Goal: Obtain resource: Obtain resource

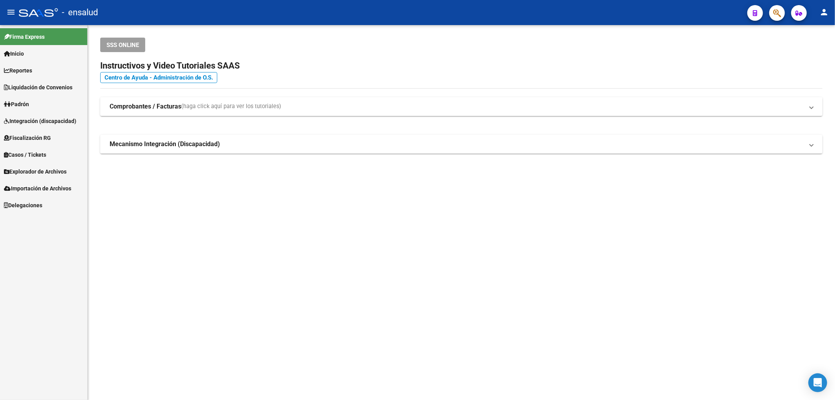
click at [62, 87] on span "Liquidación de Convenios" at bounding box center [38, 87] width 68 height 9
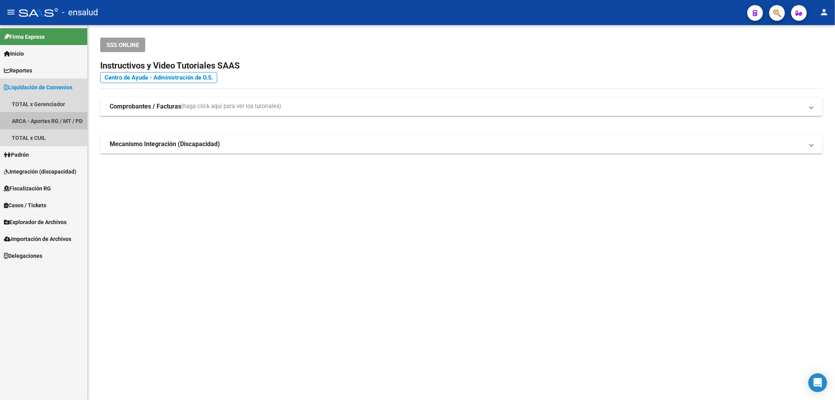
click at [56, 113] on link "ARCA - Aportes RG / MT / PD" at bounding box center [43, 120] width 87 height 17
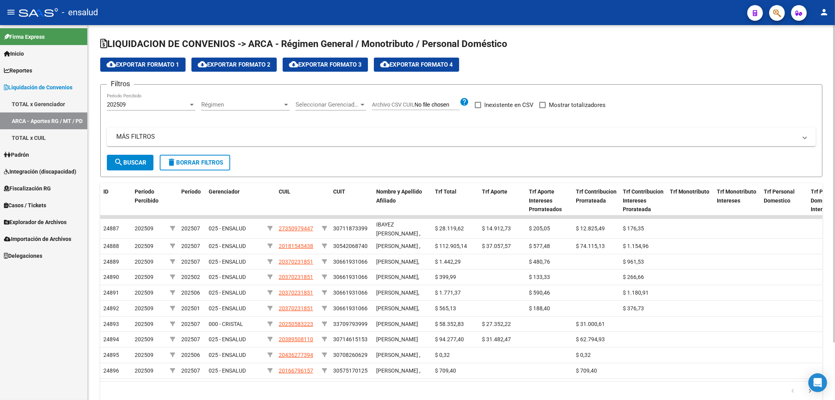
click at [334, 102] on span "Seleccionar Gerenciador" at bounding box center [326, 104] width 63 height 7
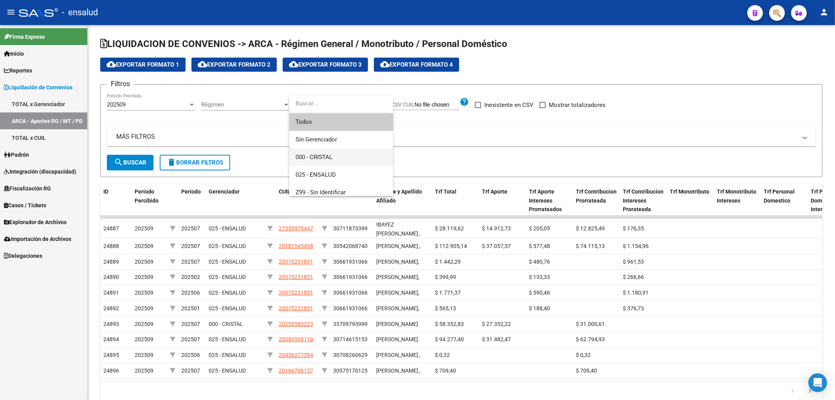
scroll to position [5, 0]
click at [325, 136] on span "Sin Gerenciador" at bounding box center [315, 134] width 41 height 7
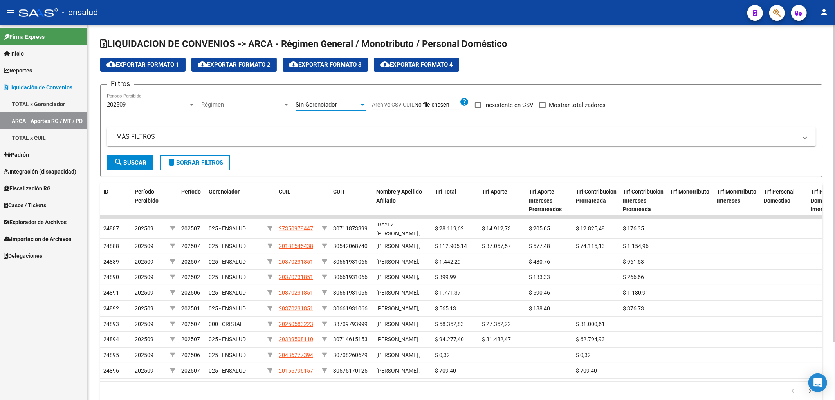
click at [126, 164] on span "search Buscar" at bounding box center [130, 162] width 32 height 7
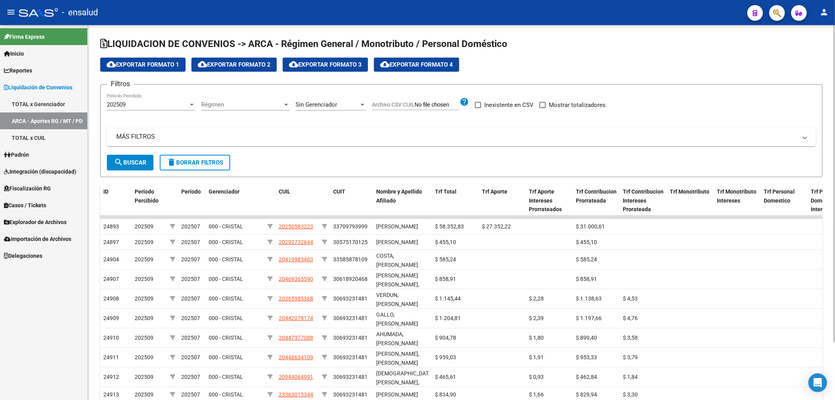
click at [139, 160] on span "search Buscar" at bounding box center [130, 162] width 32 height 7
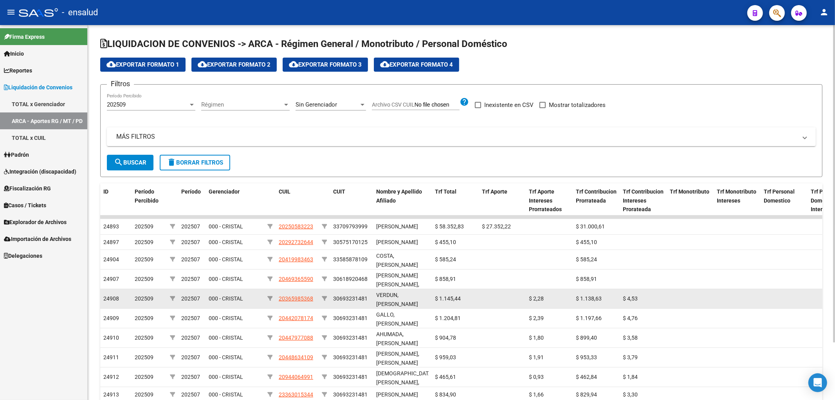
scroll to position [68, 0]
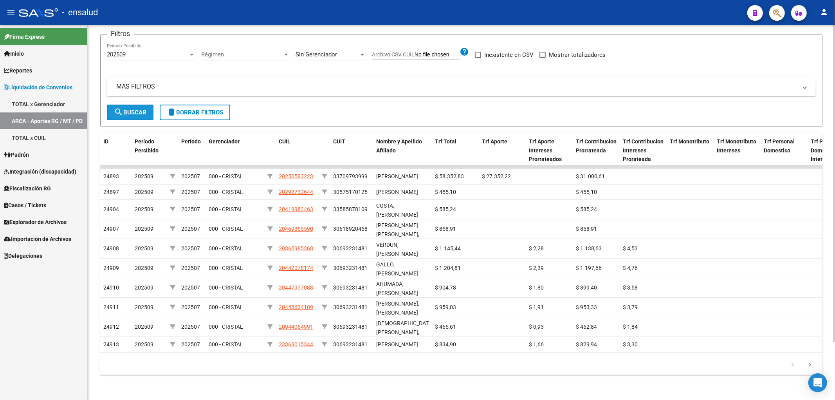
click at [129, 109] on span "search Buscar" at bounding box center [130, 112] width 32 height 7
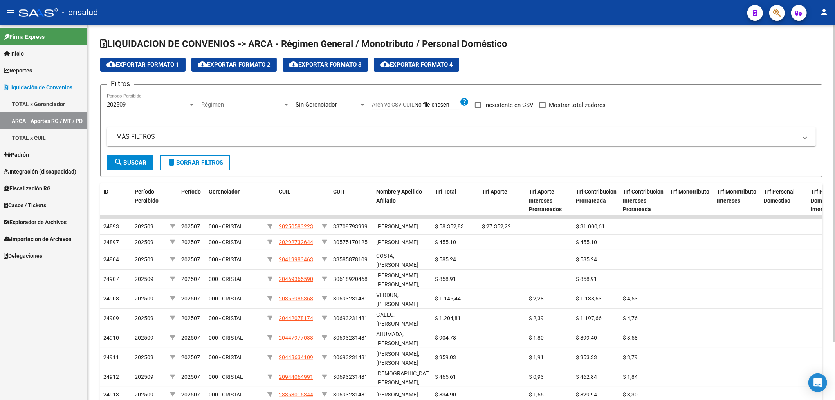
click at [331, 106] on span "Sin Gerenciador" at bounding box center [315, 104] width 41 height 7
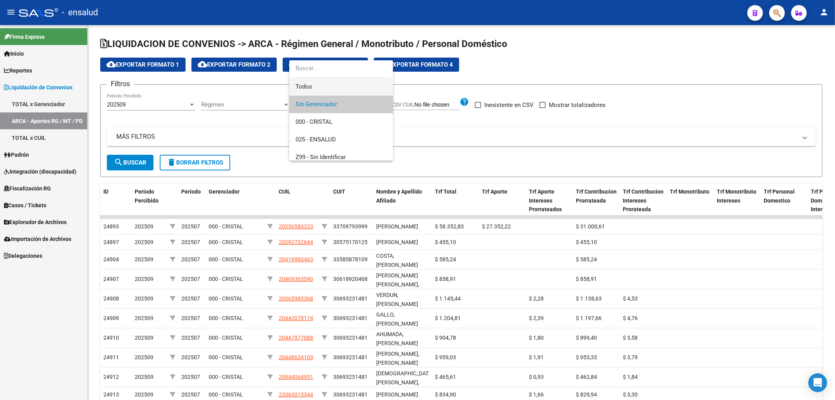
click at [327, 85] on span "Todos" at bounding box center [340, 87] width 91 height 18
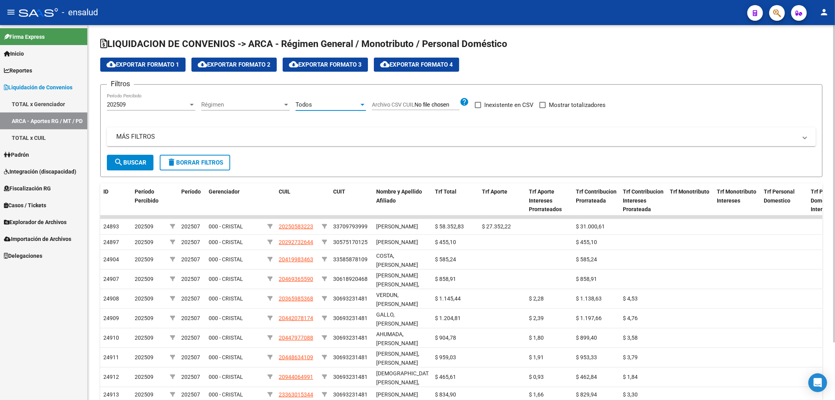
click at [132, 160] on span "search Buscar" at bounding box center [130, 162] width 32 height 7
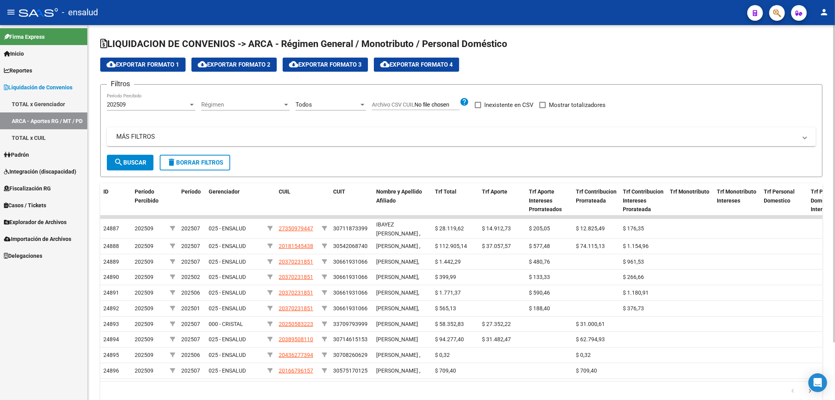
click at [339, 106] on div "Todos" at bounding box center [326, 104] width 63 height 7
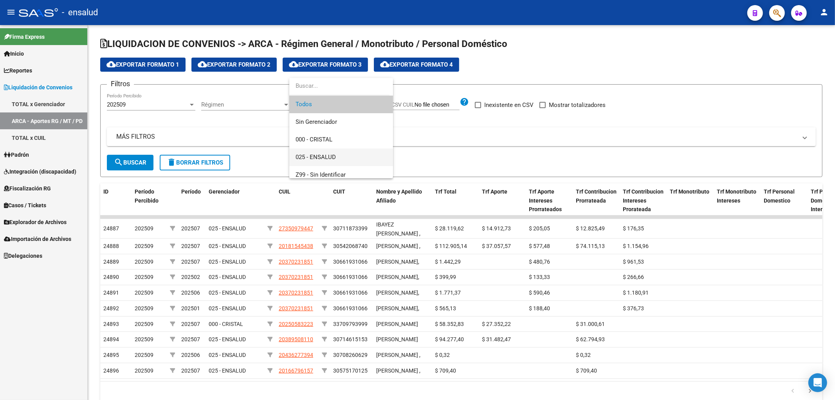
click at [336, 149] on span "025 - ENSALUD" at bounding box center [340, 157] width 91 height 18
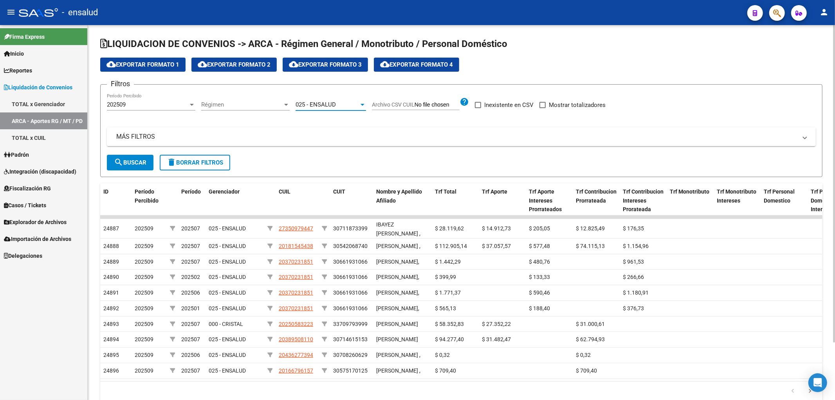
click at [130, 165] on span "search Buscar" at bounding box center [130, 162] width 32 height 7
drag, startPoint x: 544, startPoint y: 103, endPoint x: 450, endPoint y: 97, distance: 94.6
click at [545, 103] on span at bounding box center [542, 105] width 6 height 6
click at [542, 108] on input "Mostrar totalizadores" at bounding box center [542, 108] width 0 height 0
checkbox input "true"
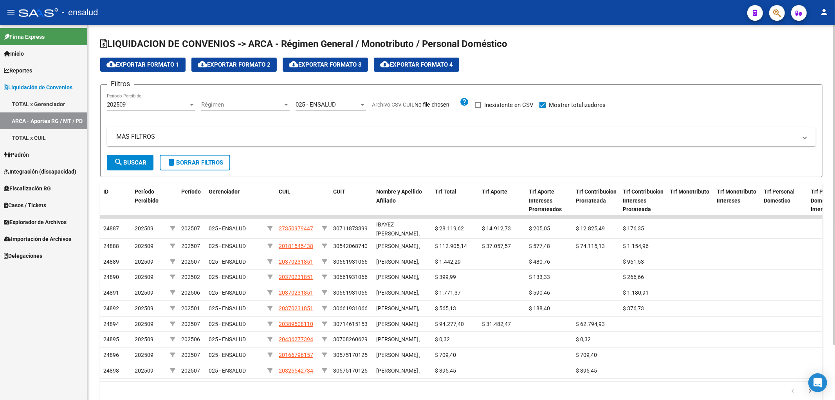
click at [111, 162] on button "search Buscar" at bounding box center [130, 163] width 47 height 16
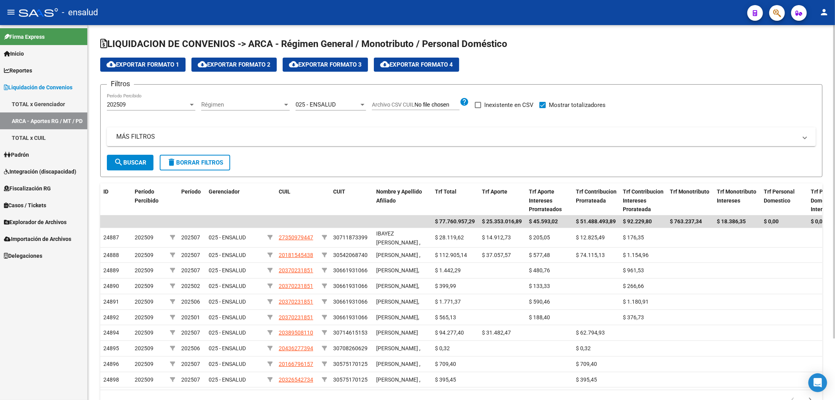
click at [322, 107] on span "025 - ENSALUD" at bounding box center [315, 104] width 40 height 7
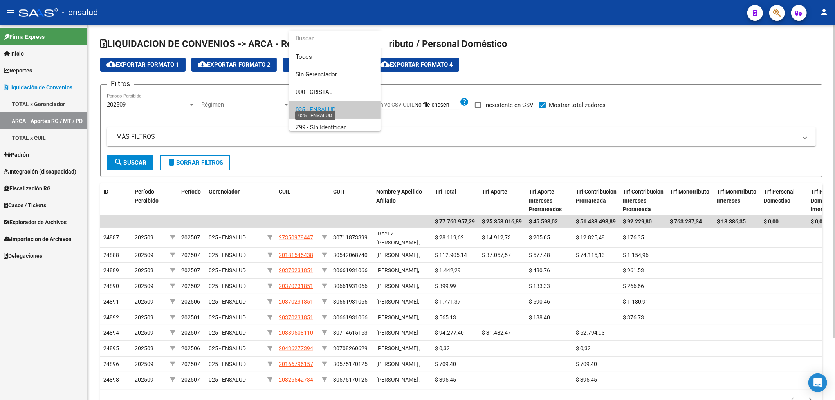
scroll to position [5, 0]
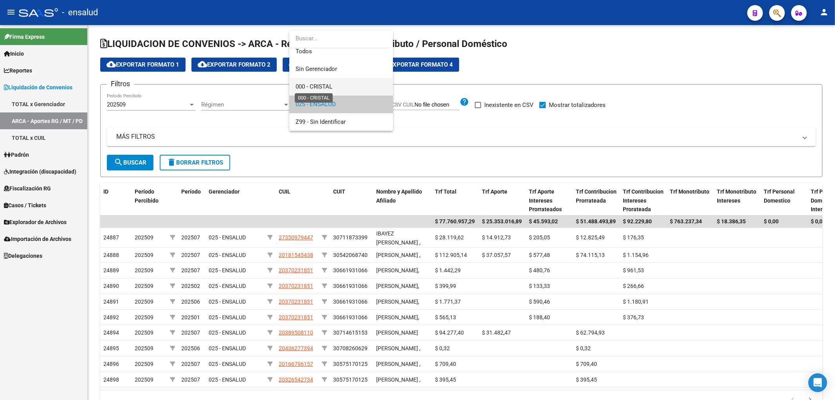
click at [323, 88] on span "000 - CRISTAL" at bounding box center [313, 86] width 37 height 7
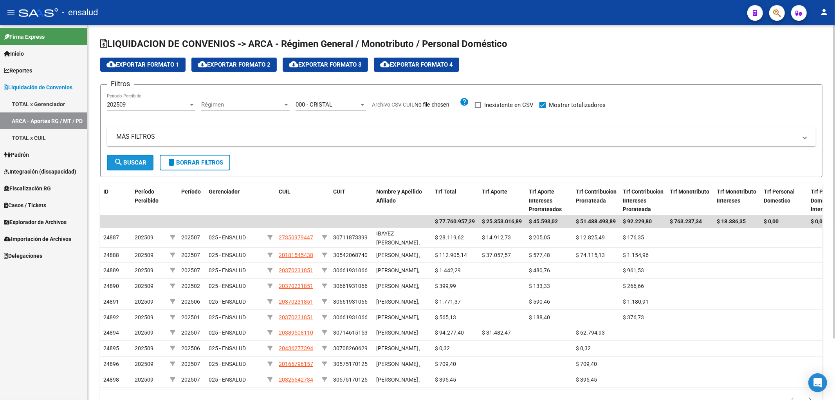
click at [148, 165] on button "search Buscar" at bounding box center [130, 163] width 47 height 16
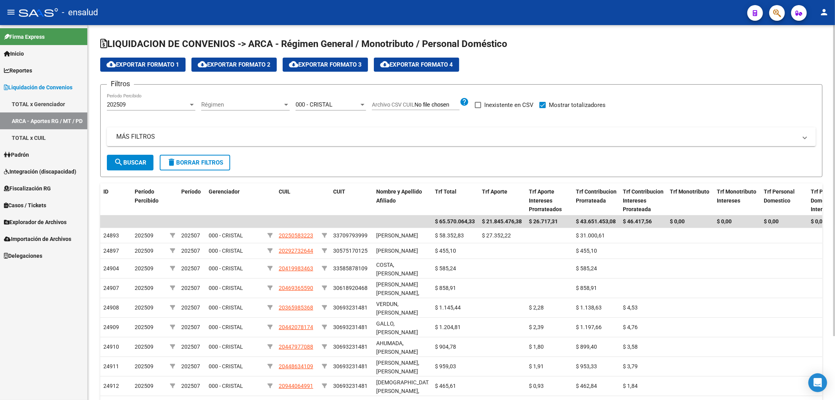
click at [328, 105] on span "000 - CRISTAL" at bounding box center [313, 104] width 37 height 7
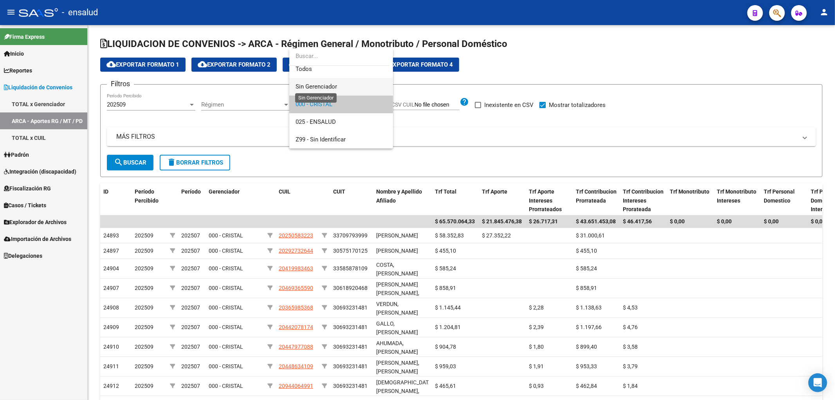
click at [324, 83] on span "Sin Gerenciador" at bounding box center [315, 86] width 41 height 7
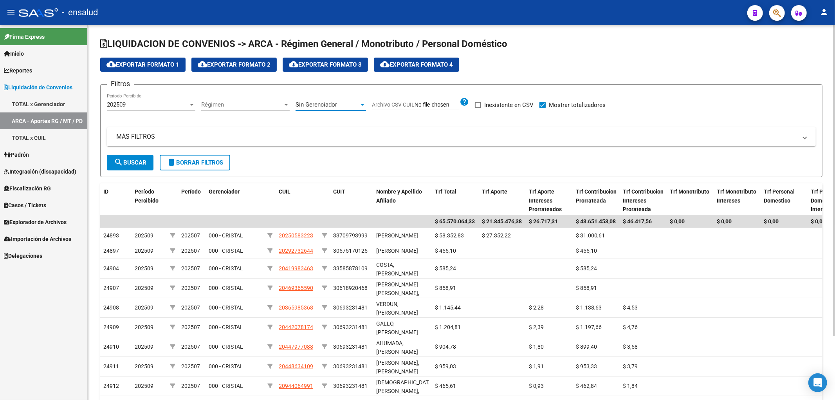
click at [127, 162] on span "search Buscar" at bounding box center [130, 162] width 32 height 7
click at [130, 162] on span "search Buscar" at bounding box center [130, 162] width 32 height 7
click at [131, 162] on span "search Buscar" at bounding box center [130, 162] width 32 height 7
click at [312, 104] on span "Sin Gerenciador" at bounding box center [315, 104] width 41 height 7
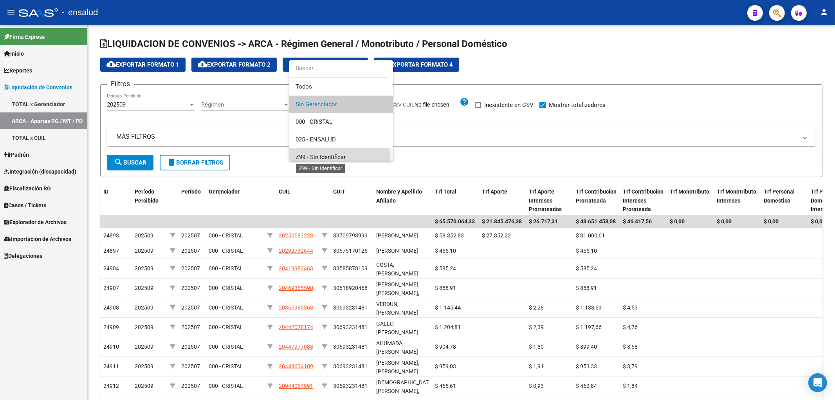
click at [322, 159] on span "Z99 - Sin Identificar" at bounding box center [320, 156] width 50 height 7
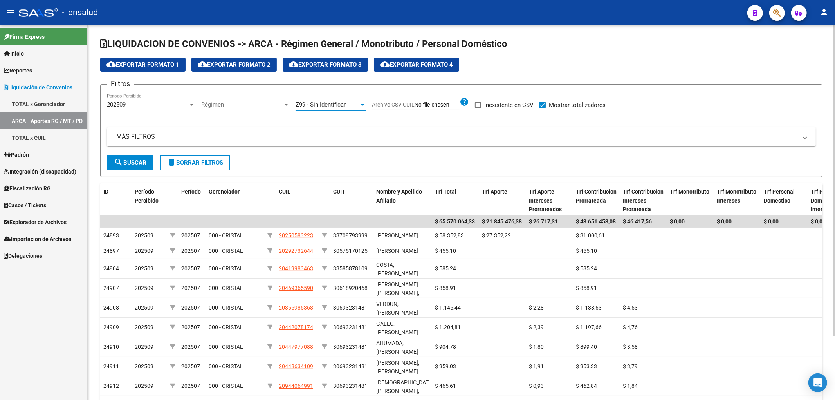
click at [141, 159] on span "search Buscar" at bounding box center [130, 162] width 32 height 7
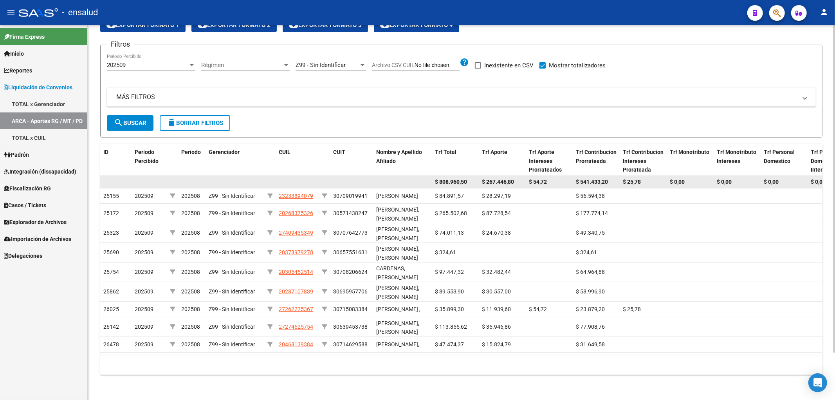
scroll to position [0, 0]
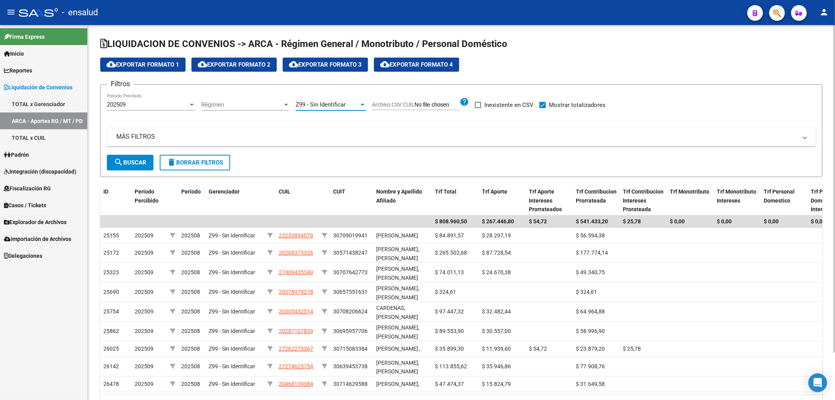
click at [332, 102] on span "Z99 - Sin Identificar" at bounding box center [320, 104] width 50 height 7
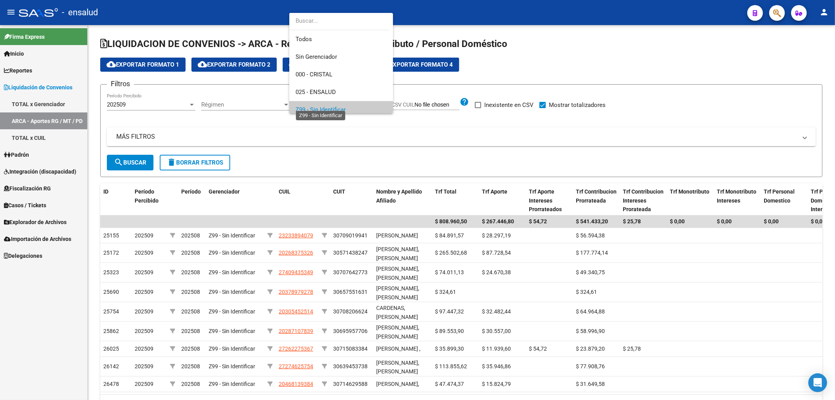
scroll to position [5, 0]
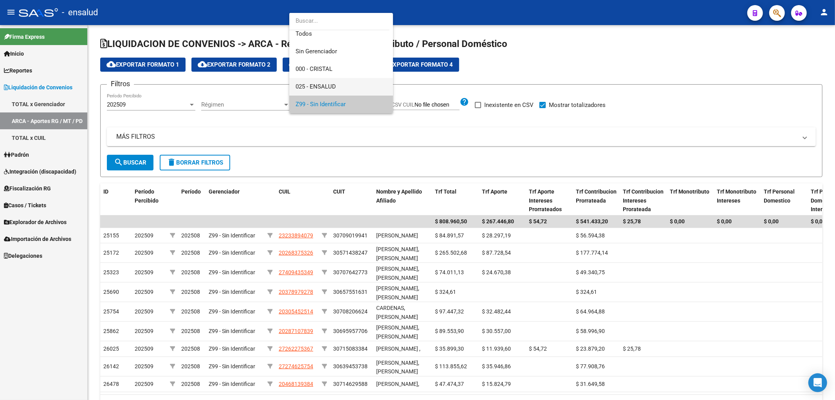
click at [326, 82] on span "025 - ENSALUD" at bounding box center [340, 87] width 91 height 18
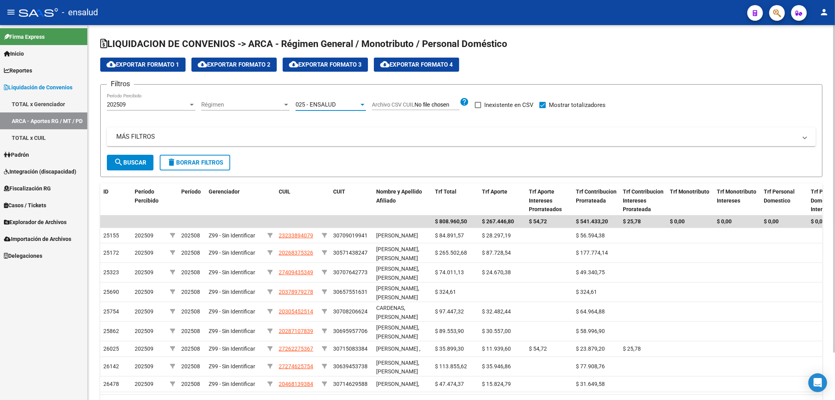
click at [141, 169] on button "search Buscar" at bounding box center [130, 163] width 47 height 16
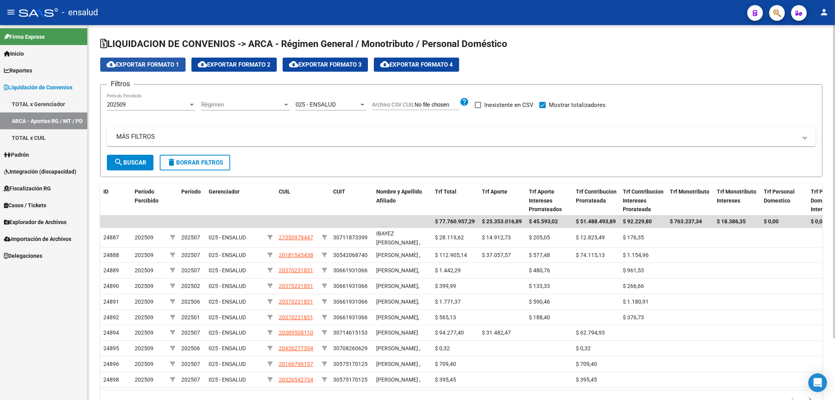
click at [163, 63] on span "cloud_download Exportar Formato 1" at bounding box center [142, 64] width 73 height 7
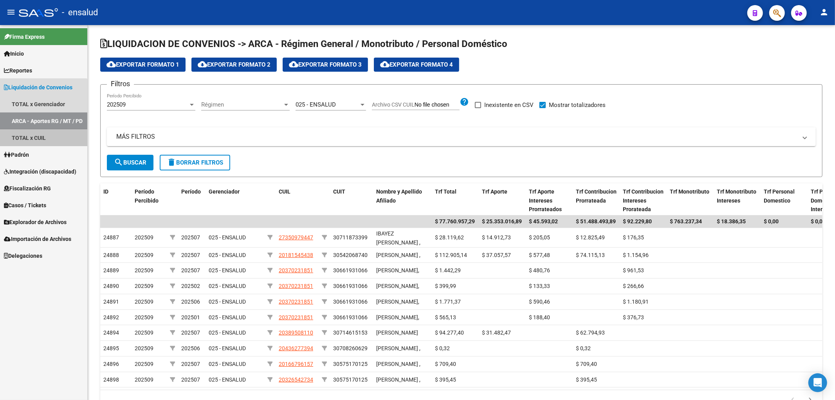
click at [38, 135] on link "TOTAL x CUIL" at bounding box center [43, 137] width 87 height 17
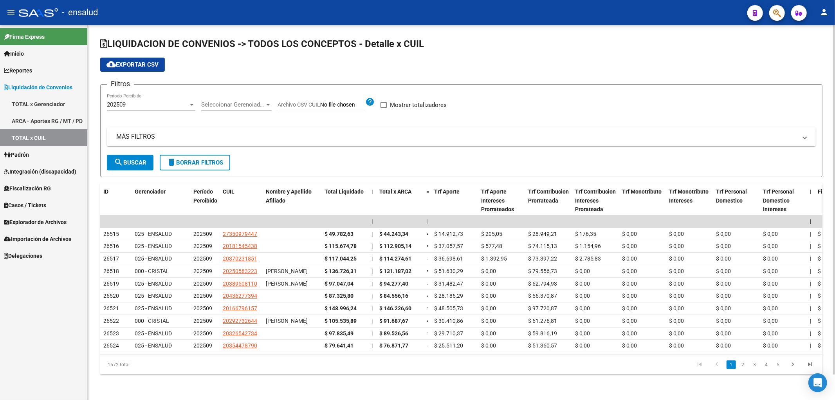
click at [224, 103] on span "Seleccionar Gerenciador" at bounding box center [232, 104] width 63 height 7
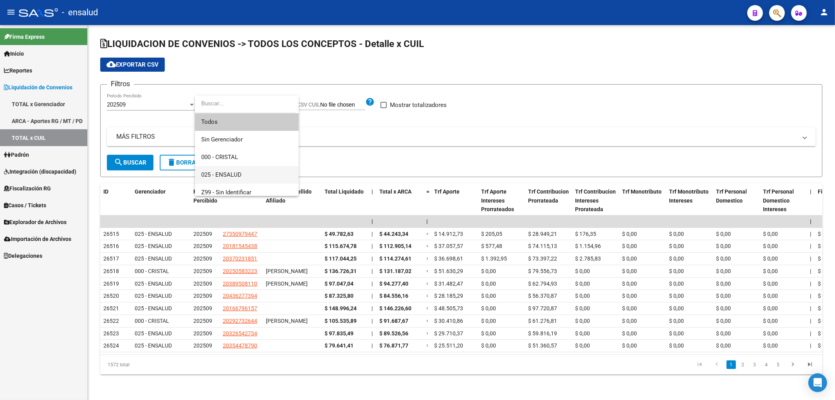
click at [228, 168] on span "025 - ENSALUD" at bounding box center [246, 175] width 91 height 18
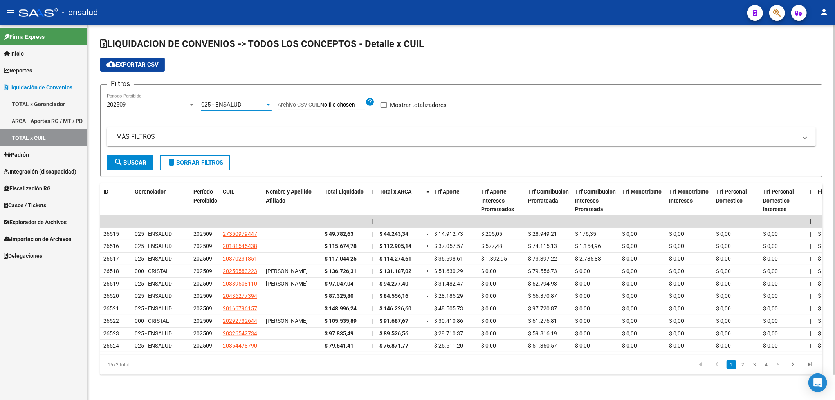
click at [130, 162] on span "search Buscar" at bounding box center [130, 162] width 32 height 7
click at [387, 104] on span at bounding box center [383, 105] width 6 height 6
click at [384, 108] on input "Mostrar totalizadores" at bounding box center [383, 108] width 0 height 0
checkbox input "true"
click at [128, 164] on span "search Buscar" at bounding box center [130, 162] width 32 height 7
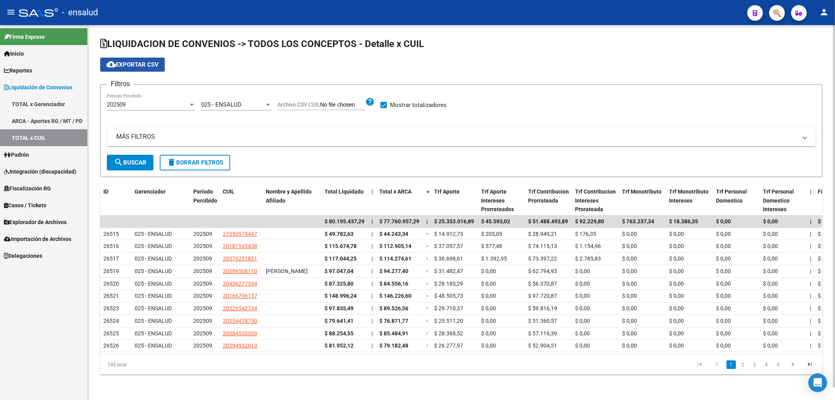
click at [127, 67] on span "cloud_download Exportar CSV" at bounding box center [132, 64] width 52 height 7
